Goal: Task Accomplishment & Management: Complete application form

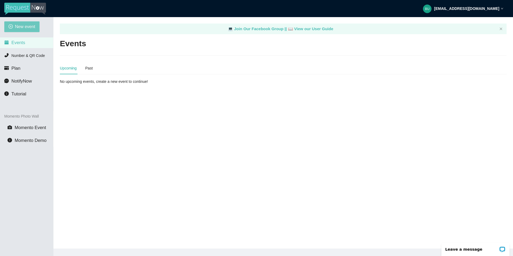
click at [28, 28] on span "New event" at bounding box center [25, 26] width 20 height 7
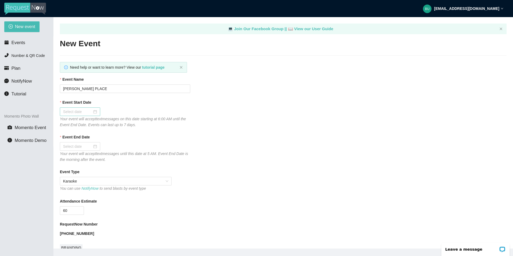
click at [91, 110] on div at bounding box center [80, 112] width 34 height 6
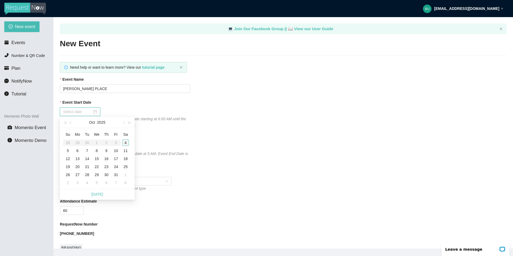
type input "[DATE]"
click at [126, 142] on div "4" at bounding box center [125, 142] width 6 height 6
type input "[DATE]"
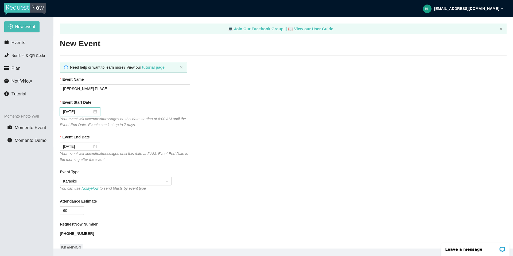
click at [165, 209] on div "60" at bounding box center [125, 210] width 130 height 9
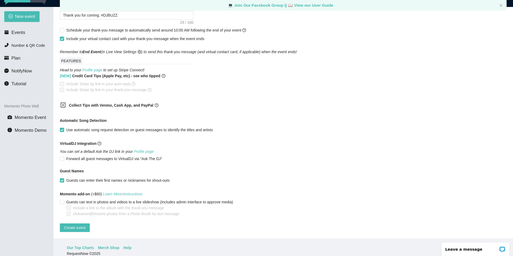
scroll to position [11, 0]
click at [72, 224] on span "Create event" at bounding box center [74, 227] width 21 height 6
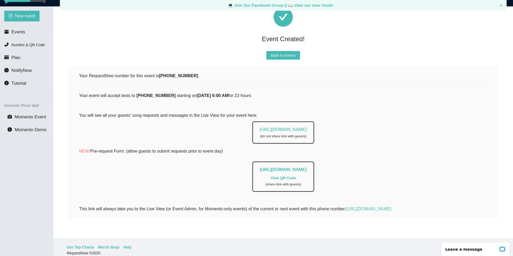
click at [287, 127] on link "[URL][DOMAIN_NAME]" at bounding box center [283, 129] width 47 height 5
